Goal: Information Seeking & Learning: Learn about a topic

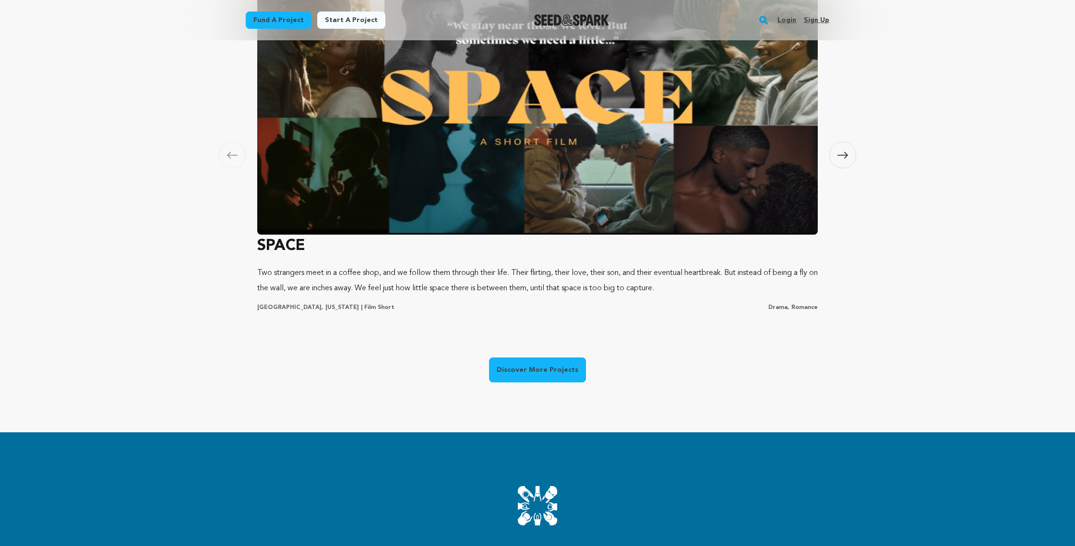
click at [541, 373] on link "Discover More Projects" at bounding box center [537, 369] width 97 height 25
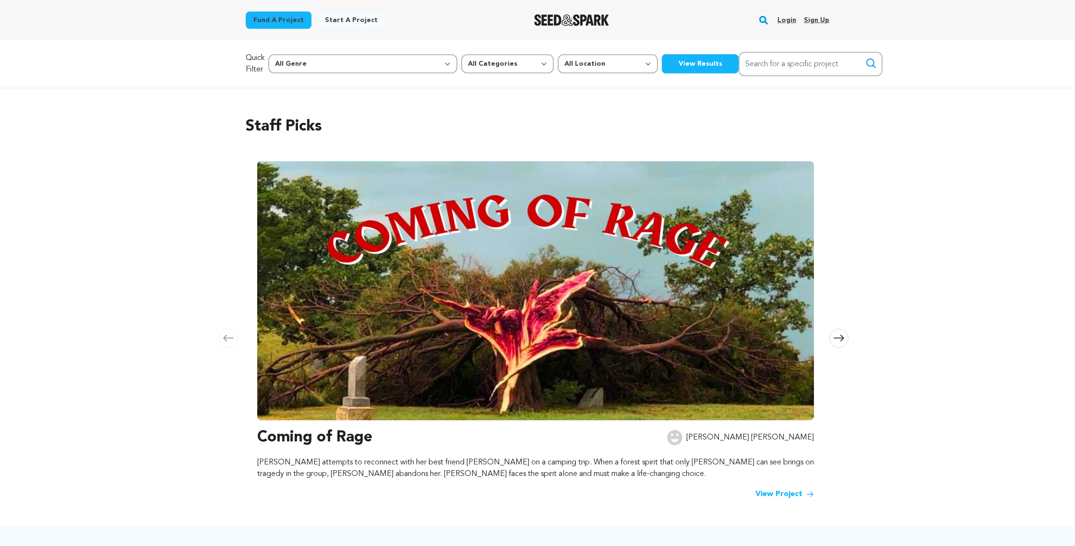
click at [743, 330] on img at bounding box center [535, 290] width 557 height 259
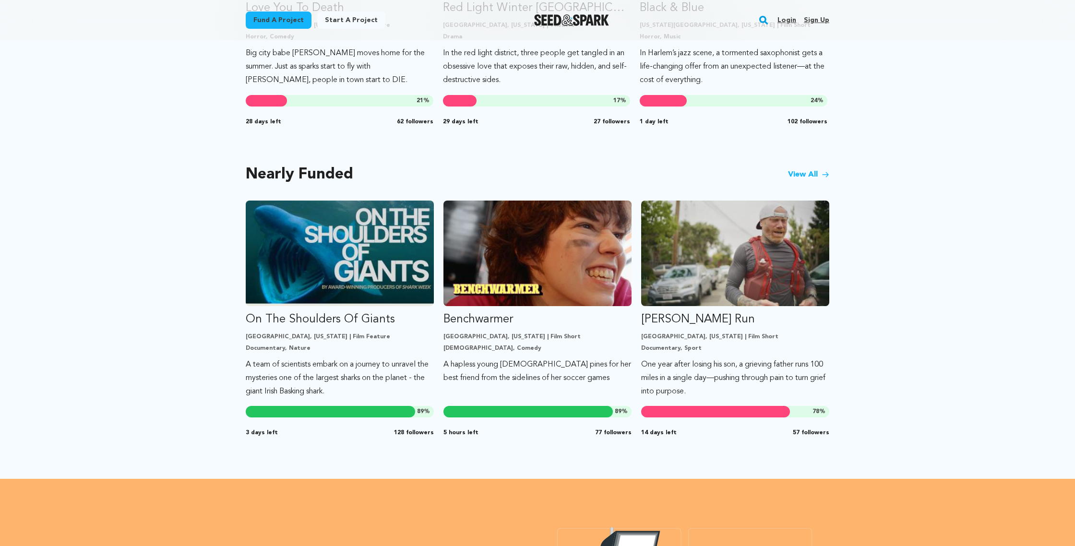
scroll to position [737, 0]
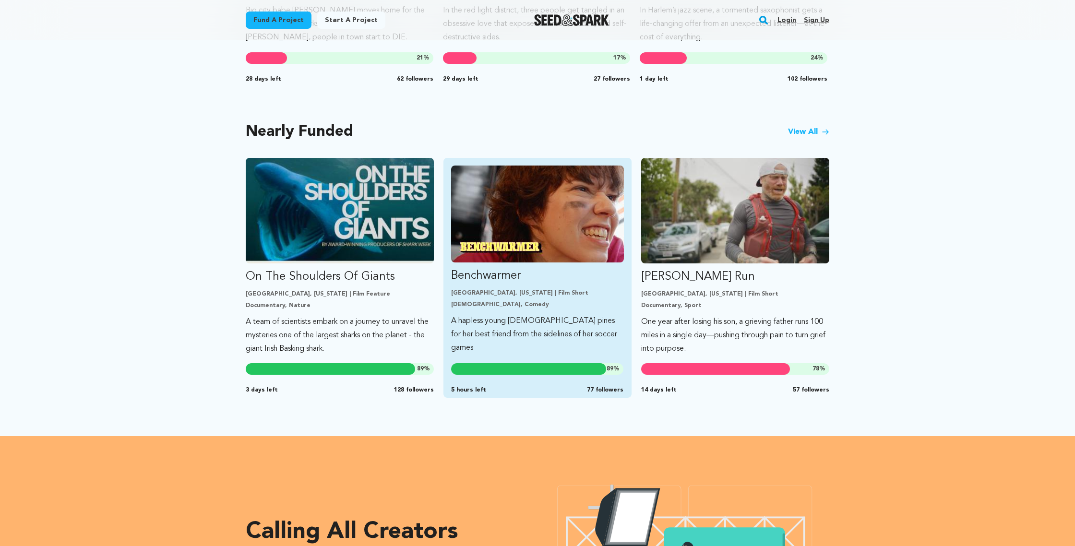
click at [491, 271] on p "Benchwarmer" at bounding box center [537, 275] width 173 height 15
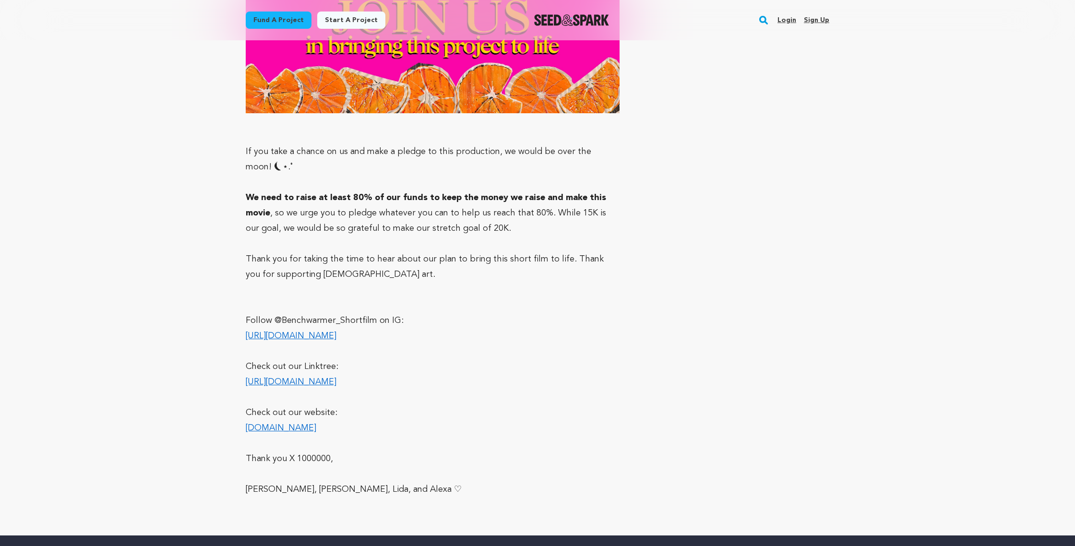
scroll to position [5382, 0]
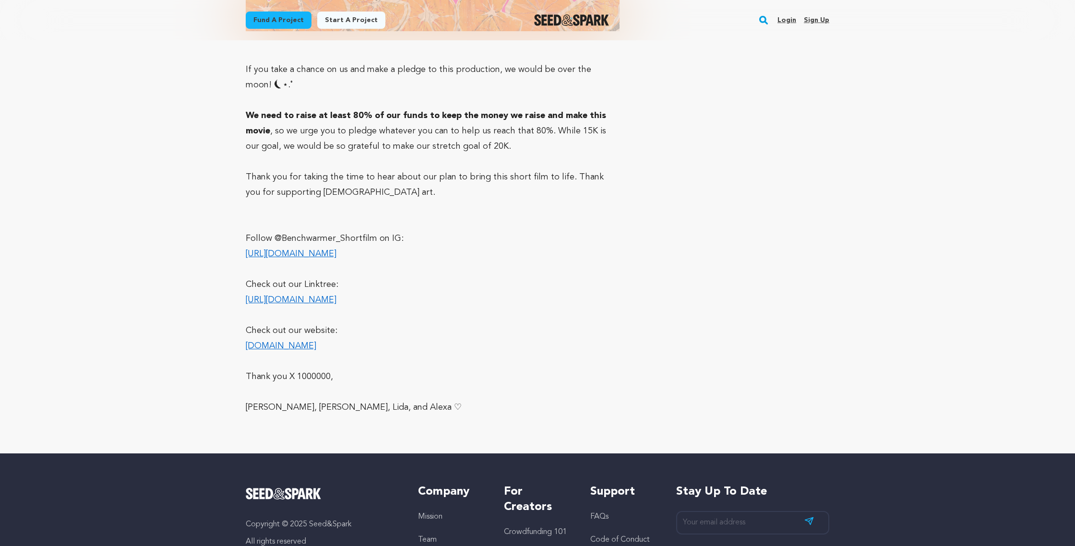
click at [336, 249] on link "https://www.instagram.com/benchwarmer_shortfilm/" at bounding box center [291, 253] width 91 height 9
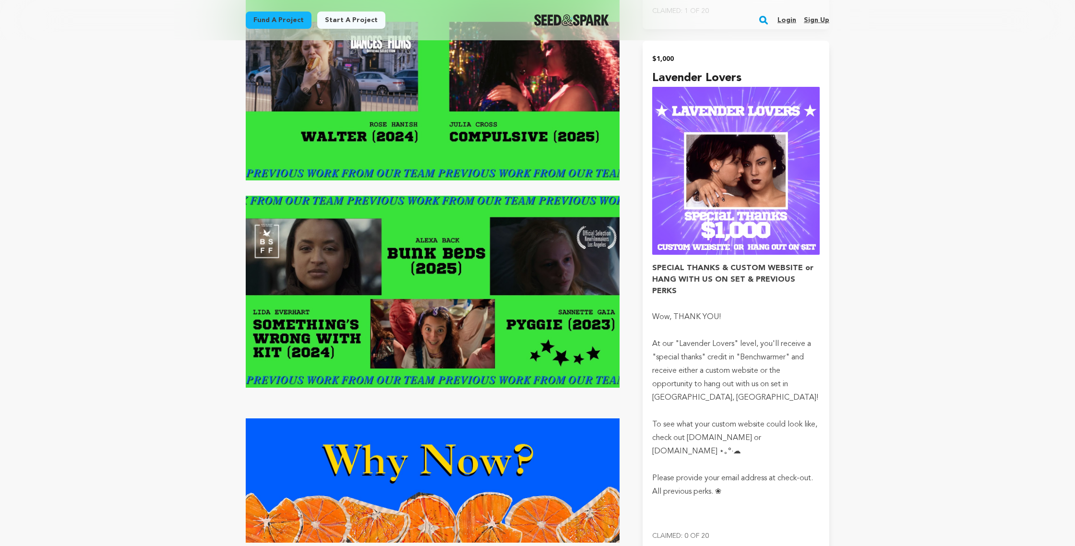
scroll to position [0, 0]
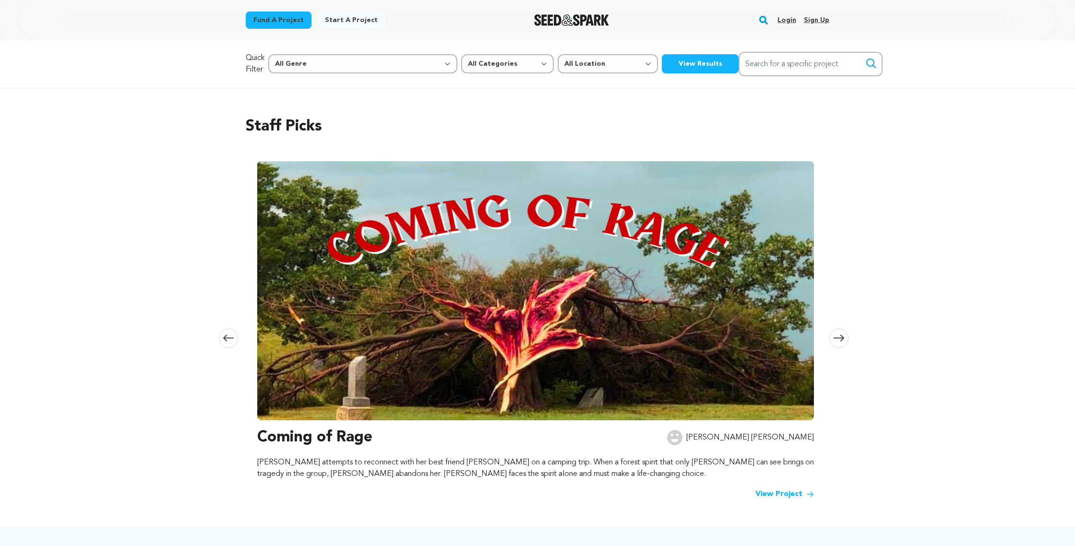
scroll to position [737, 0]
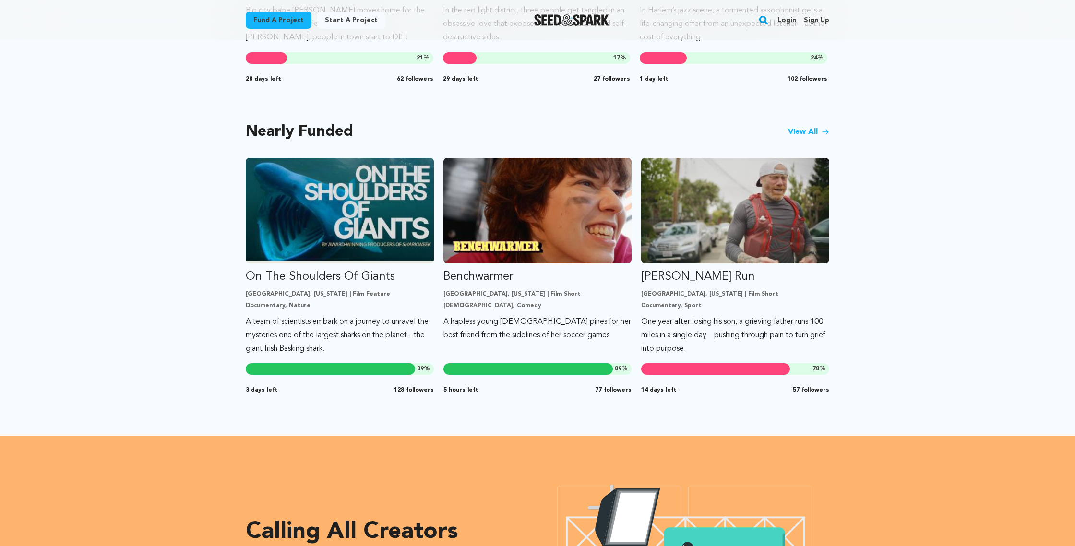
click at [808, 126] on link "View All" at bounding box center [808, 132] width 41 height 12
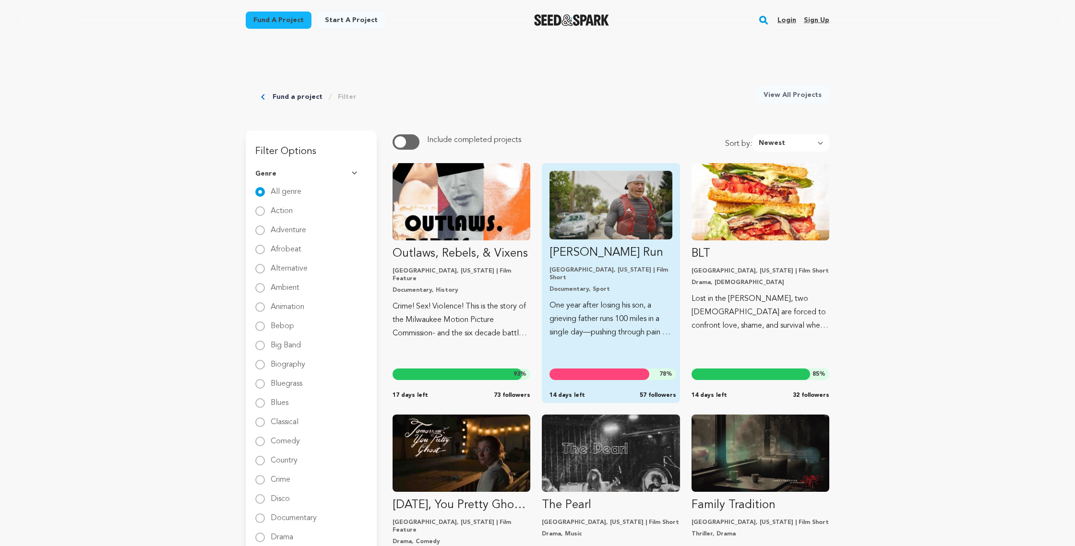
click at [624, 321] on p "One year after losing his son, a grieving father runs 100 miles in a single day…" at bounding box center [610, 319] width 122 height 40
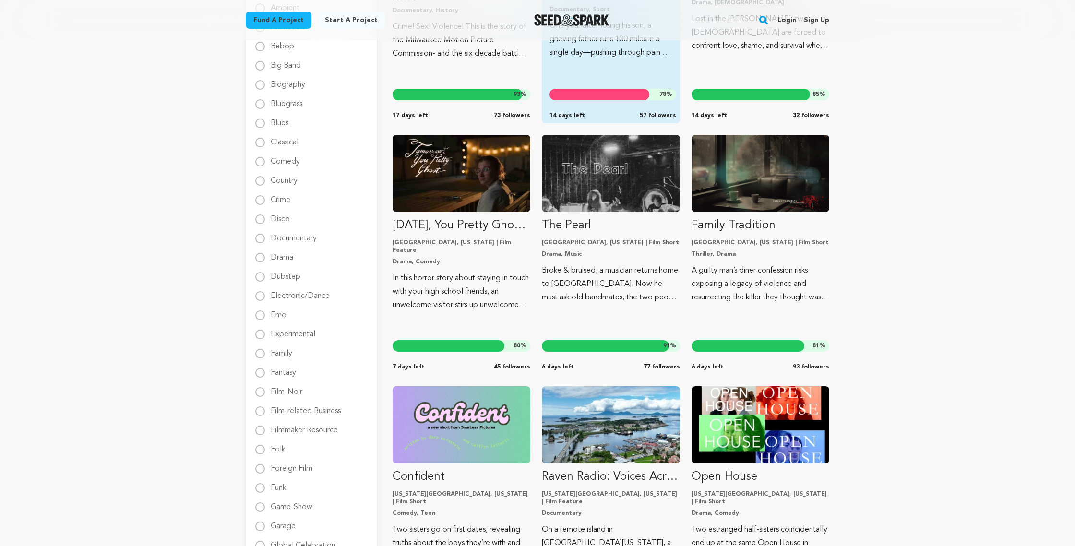
scroll to position [282, 0]
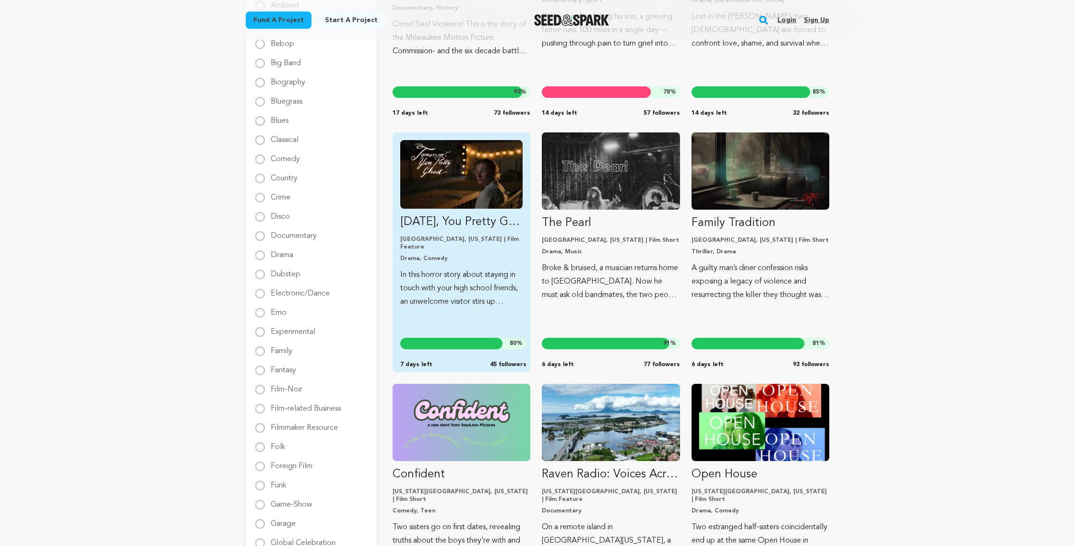
click at [468, 225] on p "[DATE], You Pretty Ghost - Distribution Funds" at bounding box center [461, 221] width 122 height 15
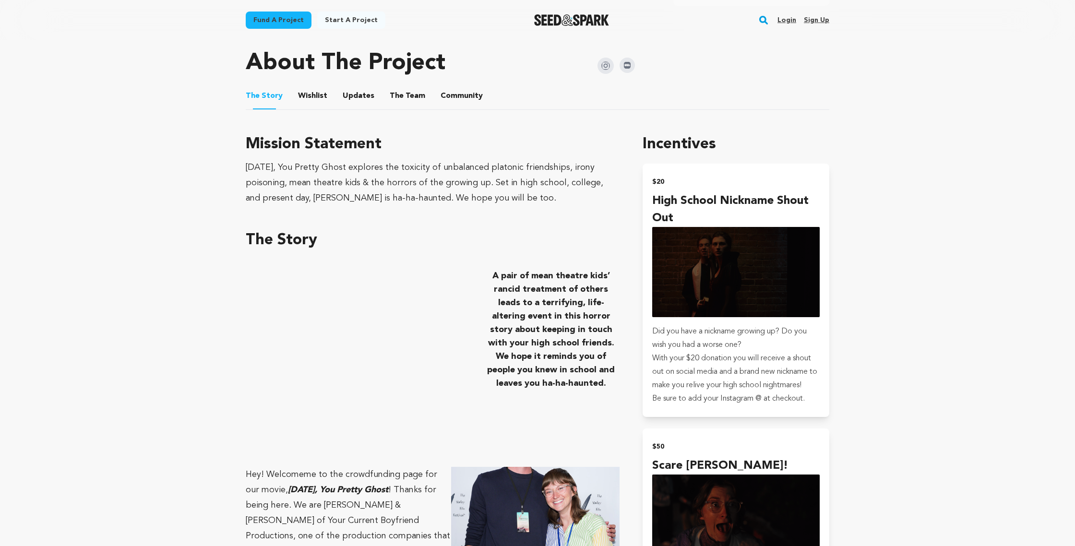
scroll to position [487, 0]
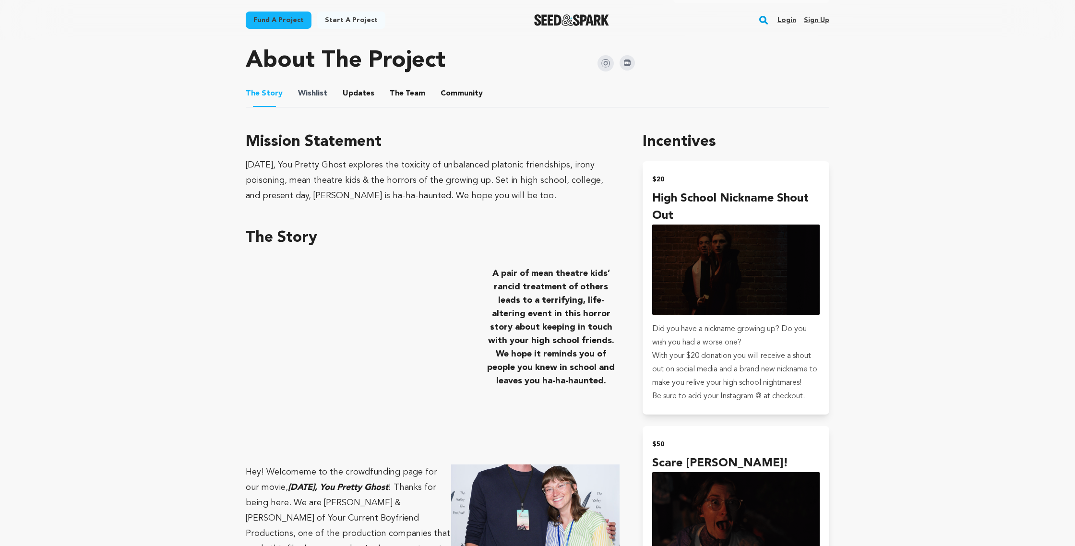
click at [298, 92] on span "Wishlist" at bounding box center [312, 94] width 29 height 12
click at [312, 93] on button "Wishlist" at bounding box center [312, 95] width 23 height 23
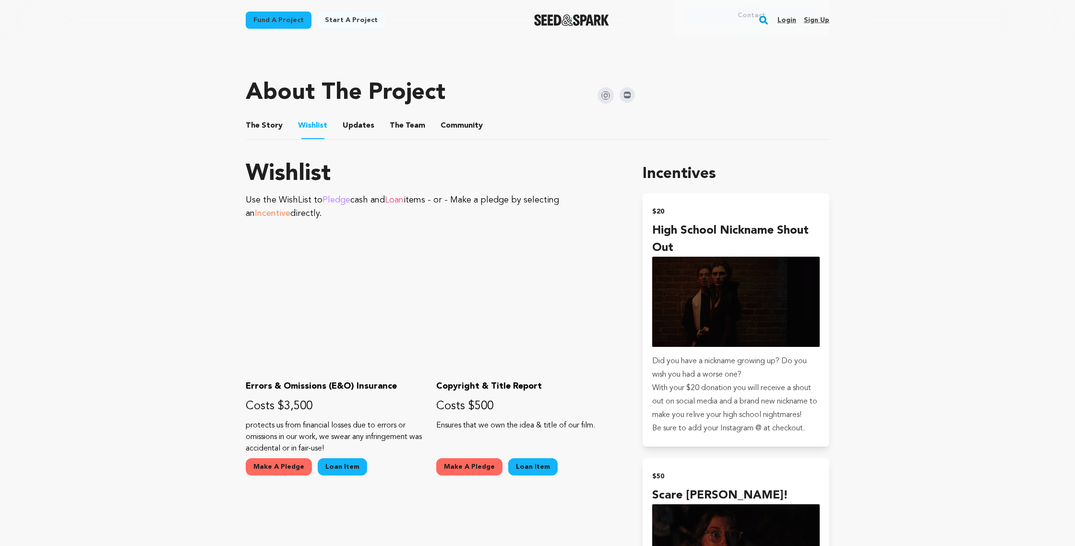
scroll to position [457, 0]
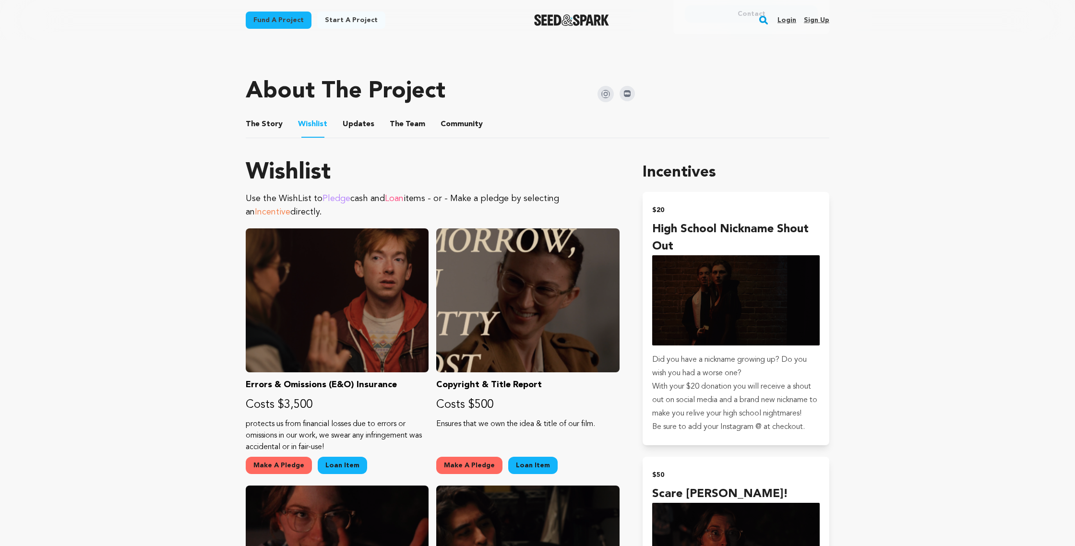
click at [362, 119] on button "Updates" at bounding box center [358, 126] width 23 height 23
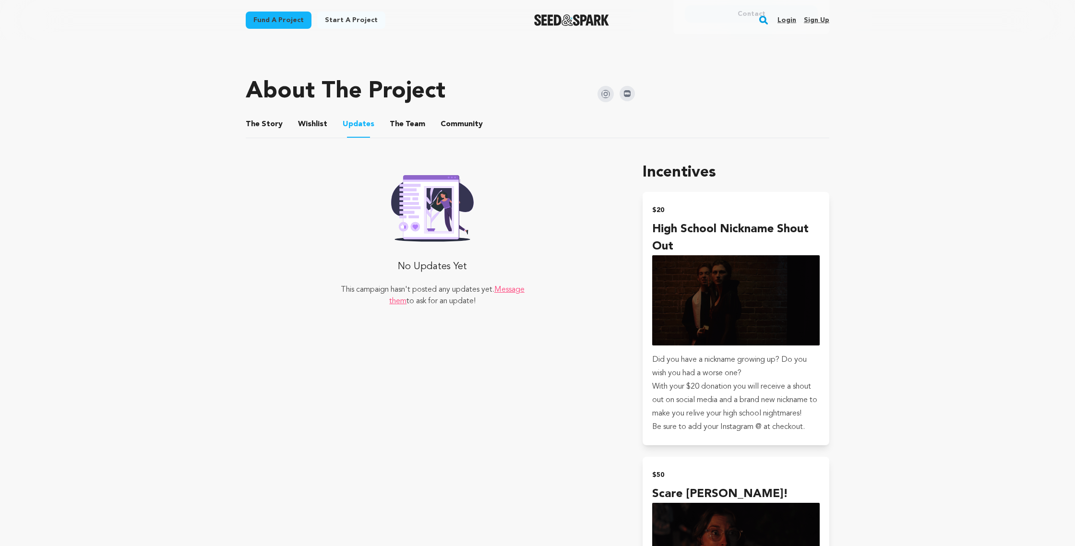
click at [381, 120] on ul "The Story The Story Wishlist Wishlist Updates Updates The Team The Team Communi…" at bounding box center [537, 124] width 583 height 27
click at [396, 125] on button "The Team" at bounding box center [407, 126] width 23 height 23
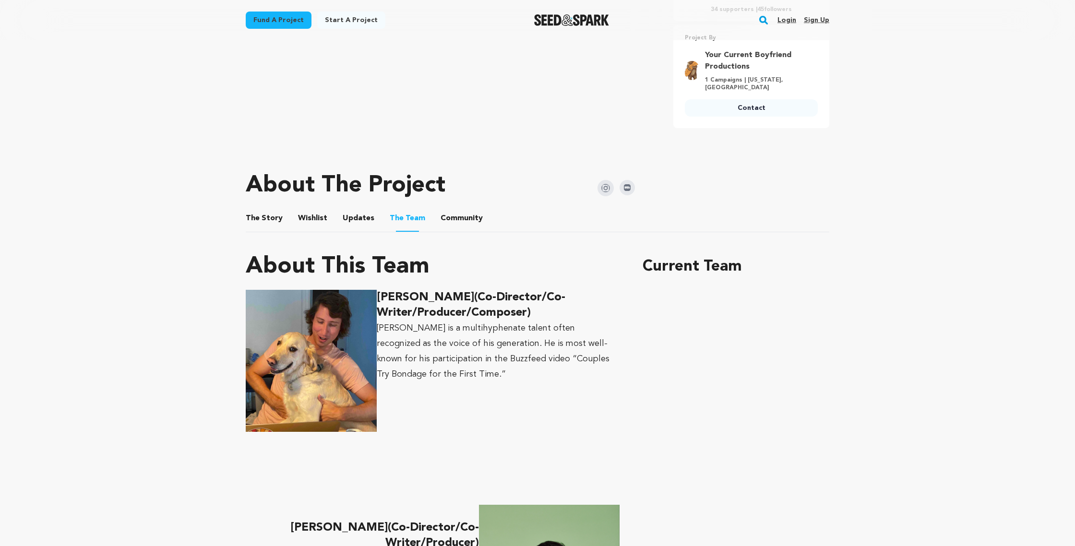
scroll to position [360, 0]
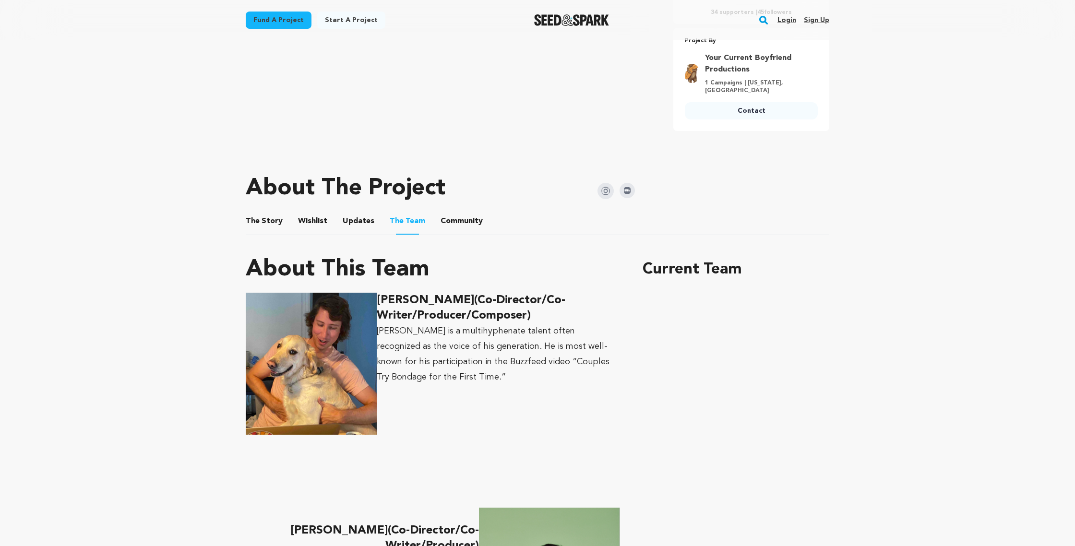
click at [451, 213] on button "Community" at bounding box center [461, 223] width 23 height 23
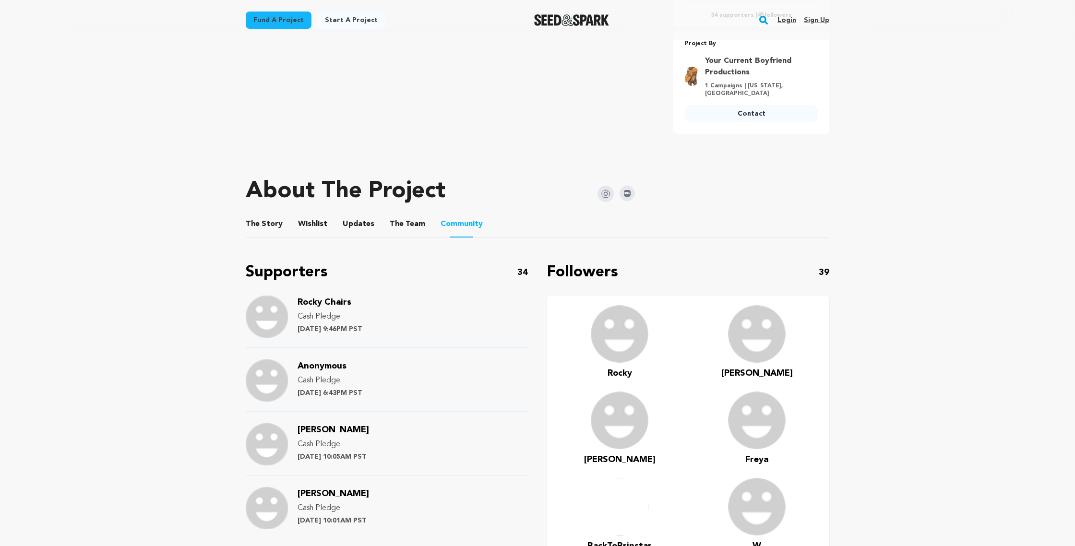
scroll to position [320, 0]
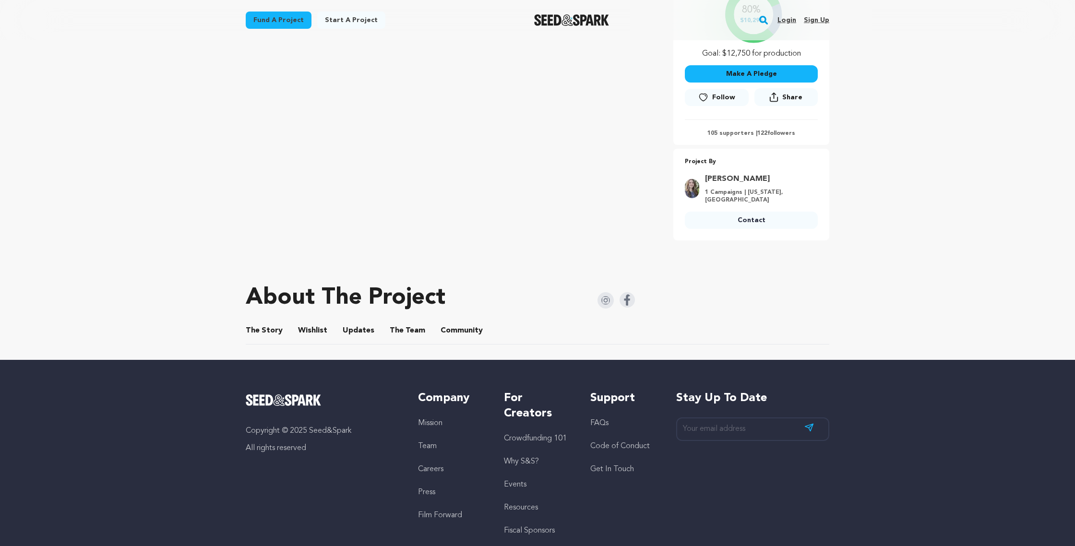
scroll to position [237, 0]
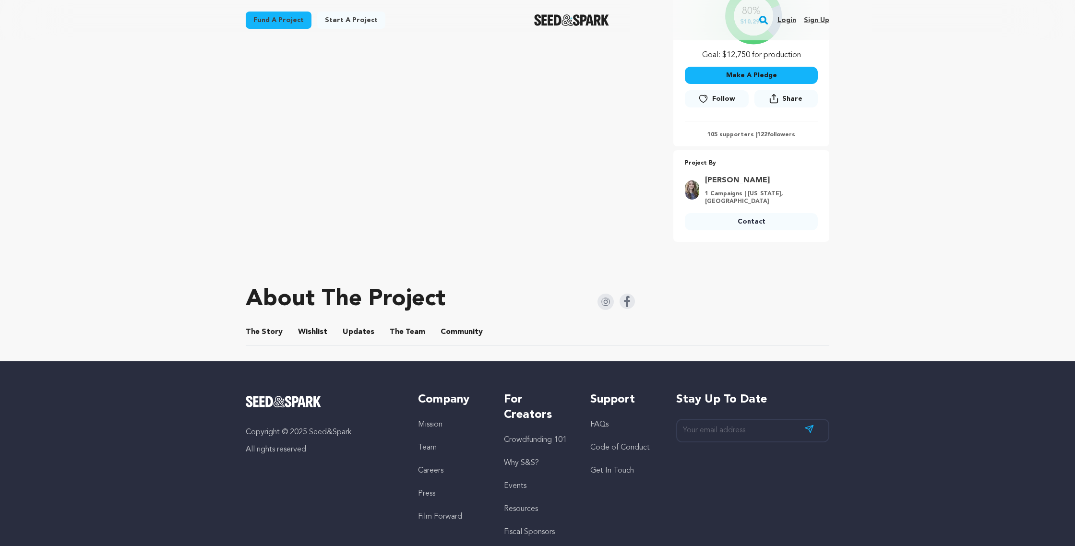
click at [308, 333] on button "Wishlist" at bounding box center [312, 333] width 23 height 23
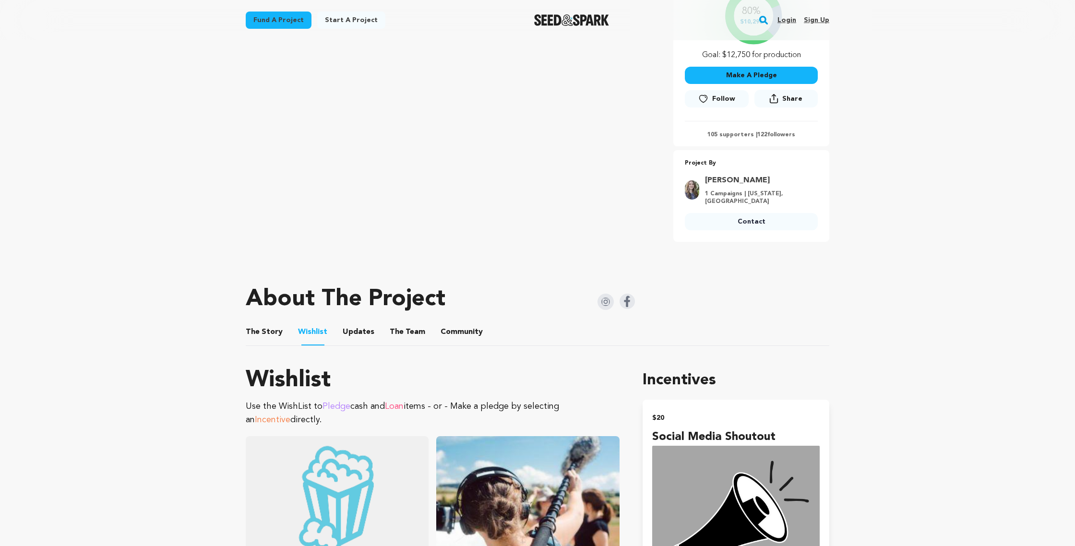
click at [265, 327] on button "The Story" at bounding box center [264, 333] width 23 height 23
